Goal: Task Accomplishment & Management: Manage account settings

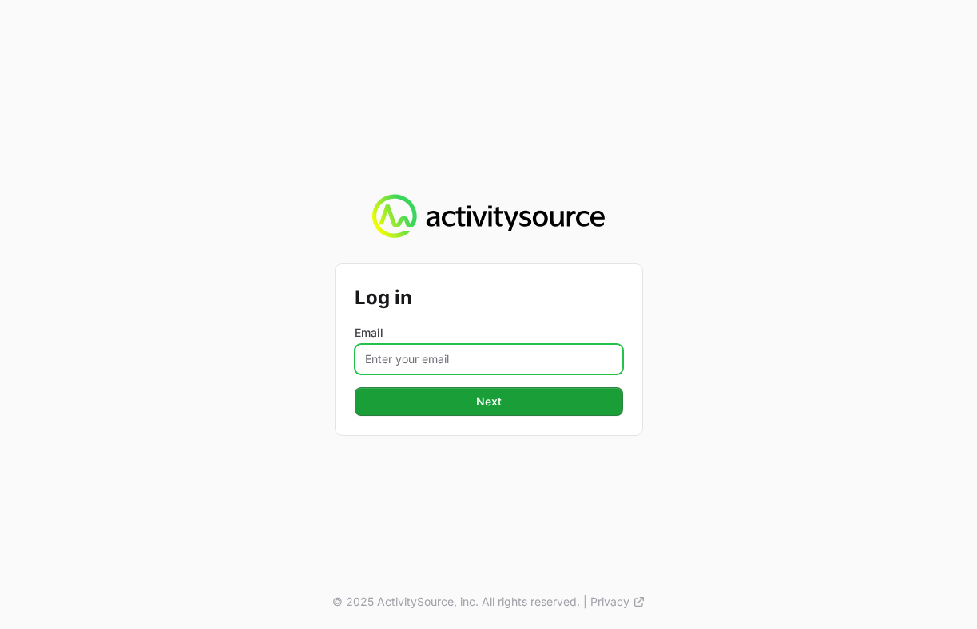
click at [466, 363] on input "Email" at bounding box center [489, 359] width 268 height 30
type input "[EMAIL_ADDRESS][DOMAIN_NAME]"
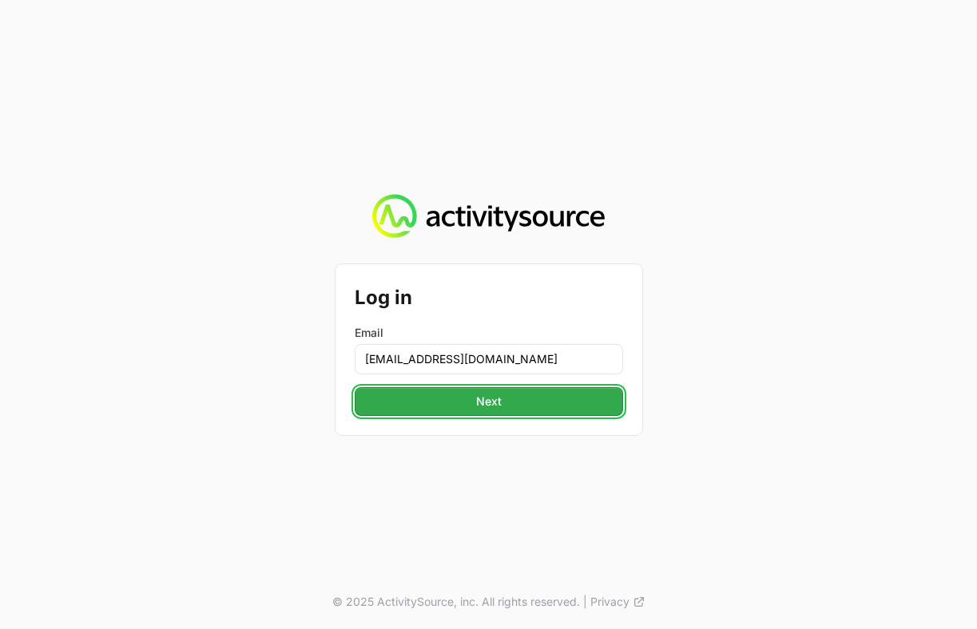
click at [530, 399] on button "Next" at bounding box center [489, 401] width 268 height 29
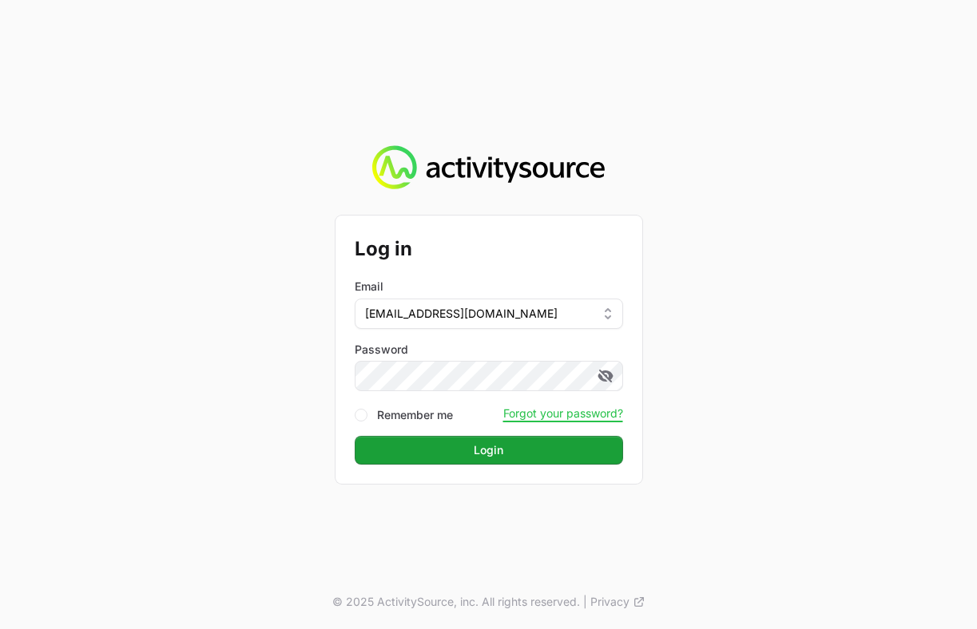
click at [372, 416] on div "Remember me" at bounding box center [404, 415] width 98 height 16
click at [361, 415] on input "Remember me" at bounding box center [361, 415] width 13 height 13
checkbox input "true"
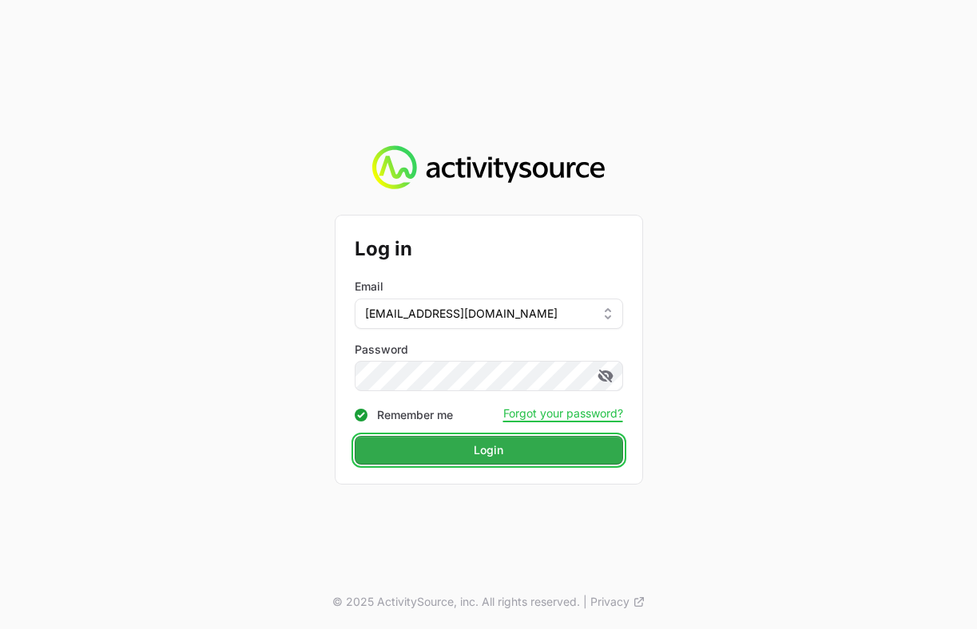
click at [411, 447] on button "Login" at bounding box center [489, 450] width 268 height 29
